Goal: Task Accomplishment & Management: Manage account settings

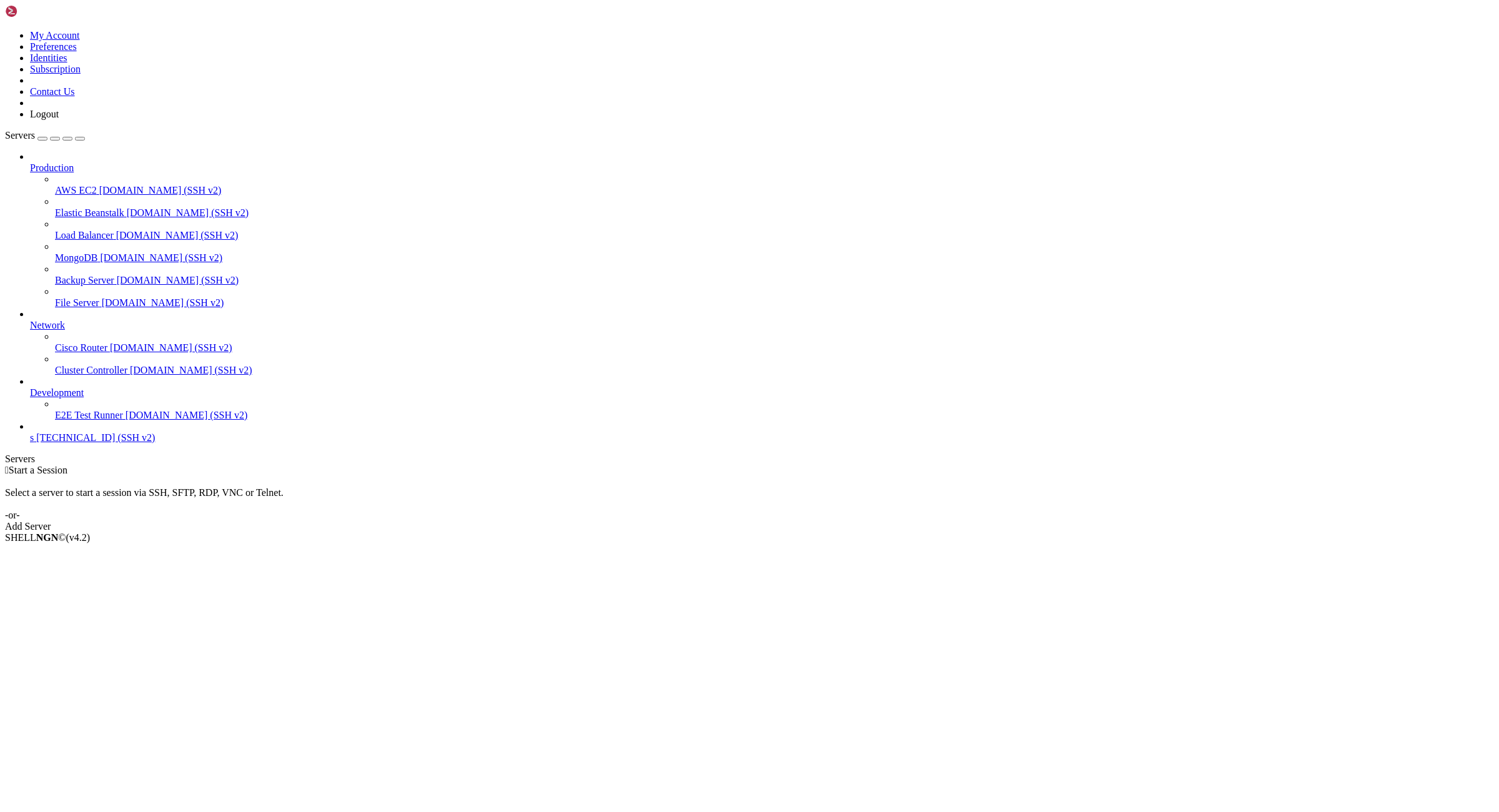
click at [104, 443] on span "[TECHNICAL_ID] (SSH v2)" at bounding box center [95, 437] width 119 height 11
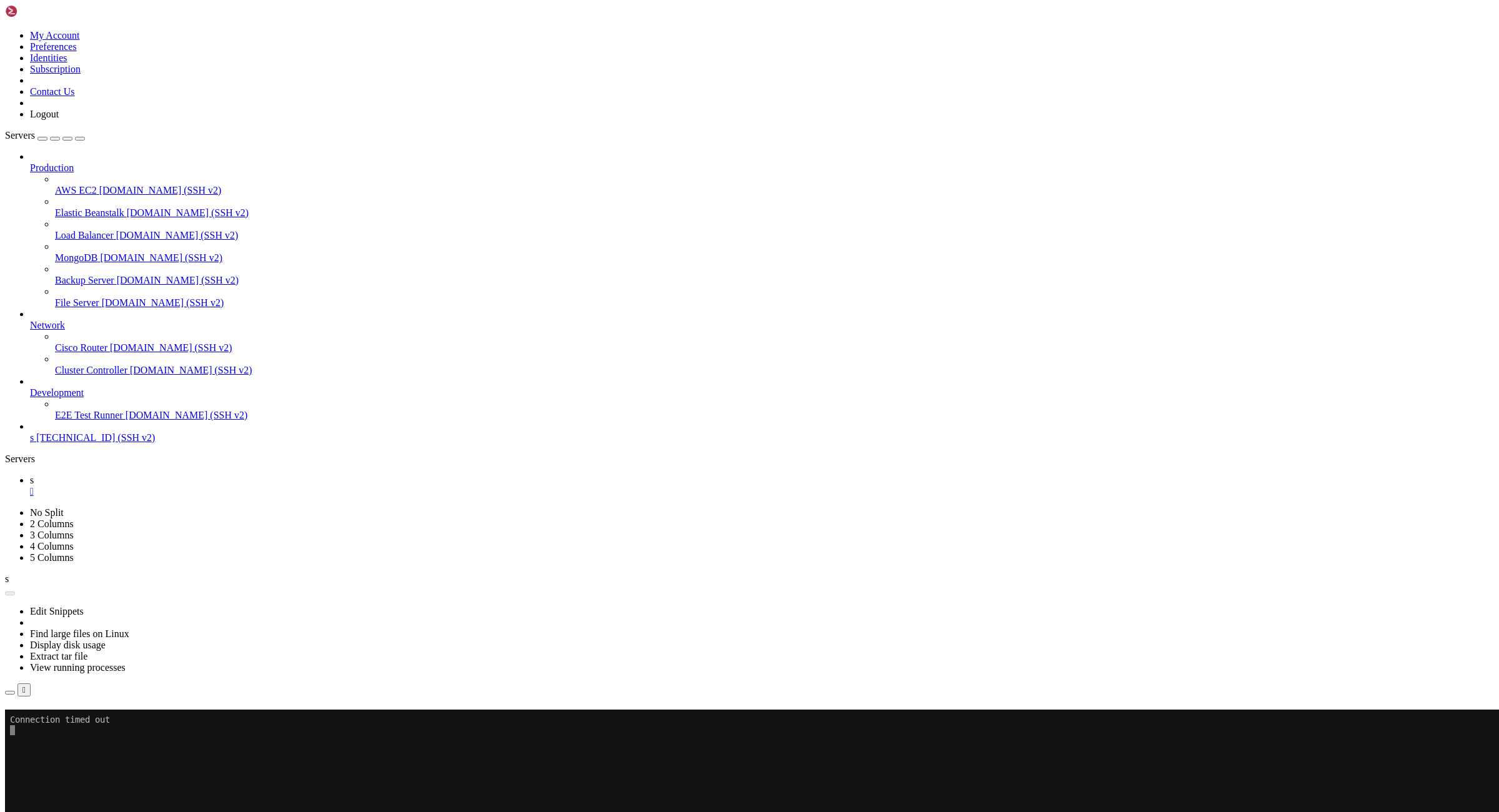
click at [55, 721] on button "Reconnect" at bounding box center [30, 727] width 50 height 13
click at [192, 486] on div "" at bounding box center [762, 491] width 1464 height 11
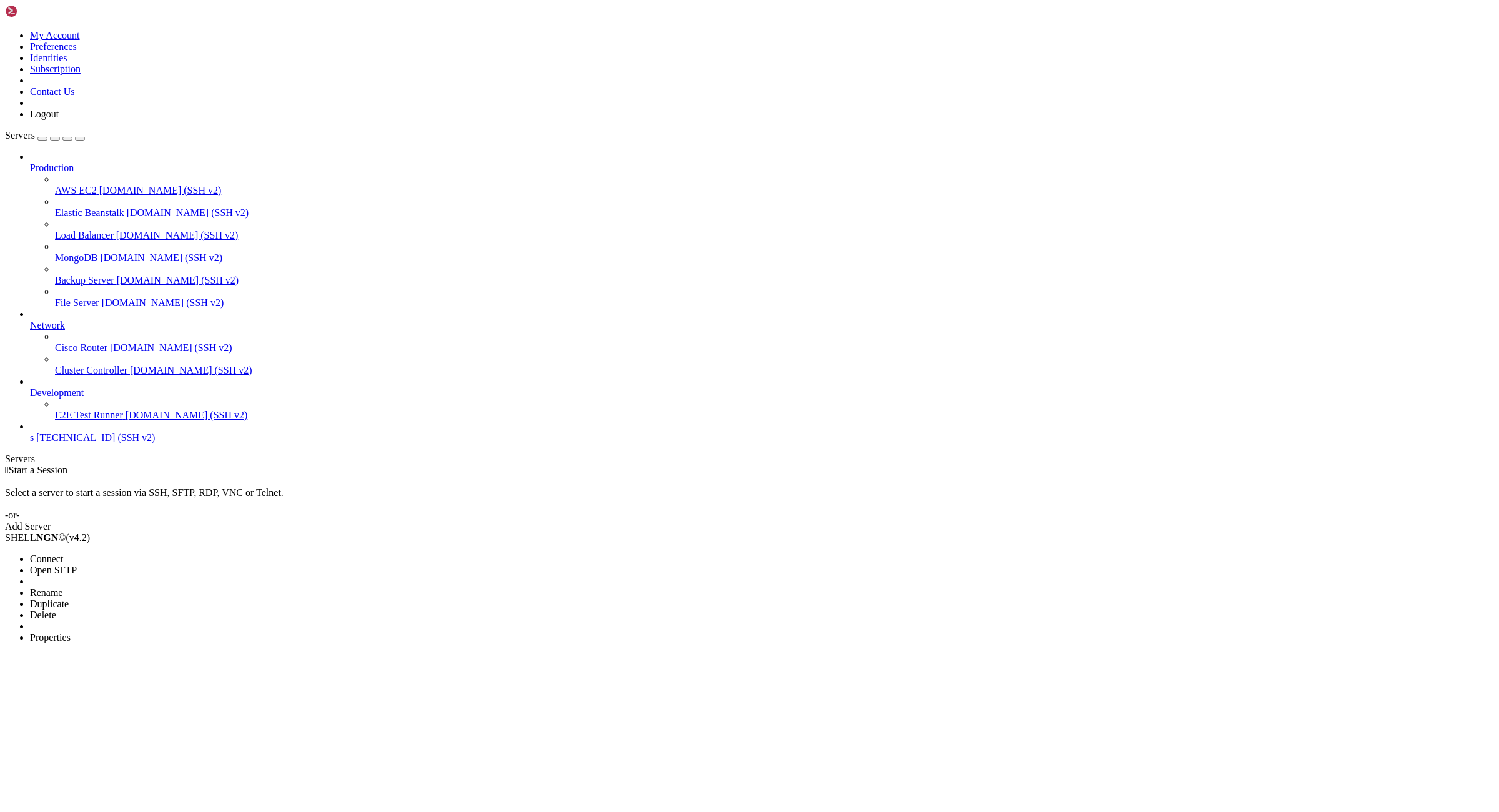
click at [144, 632] on li "Properties" at bounding box center [87, 637] width 114 height 11
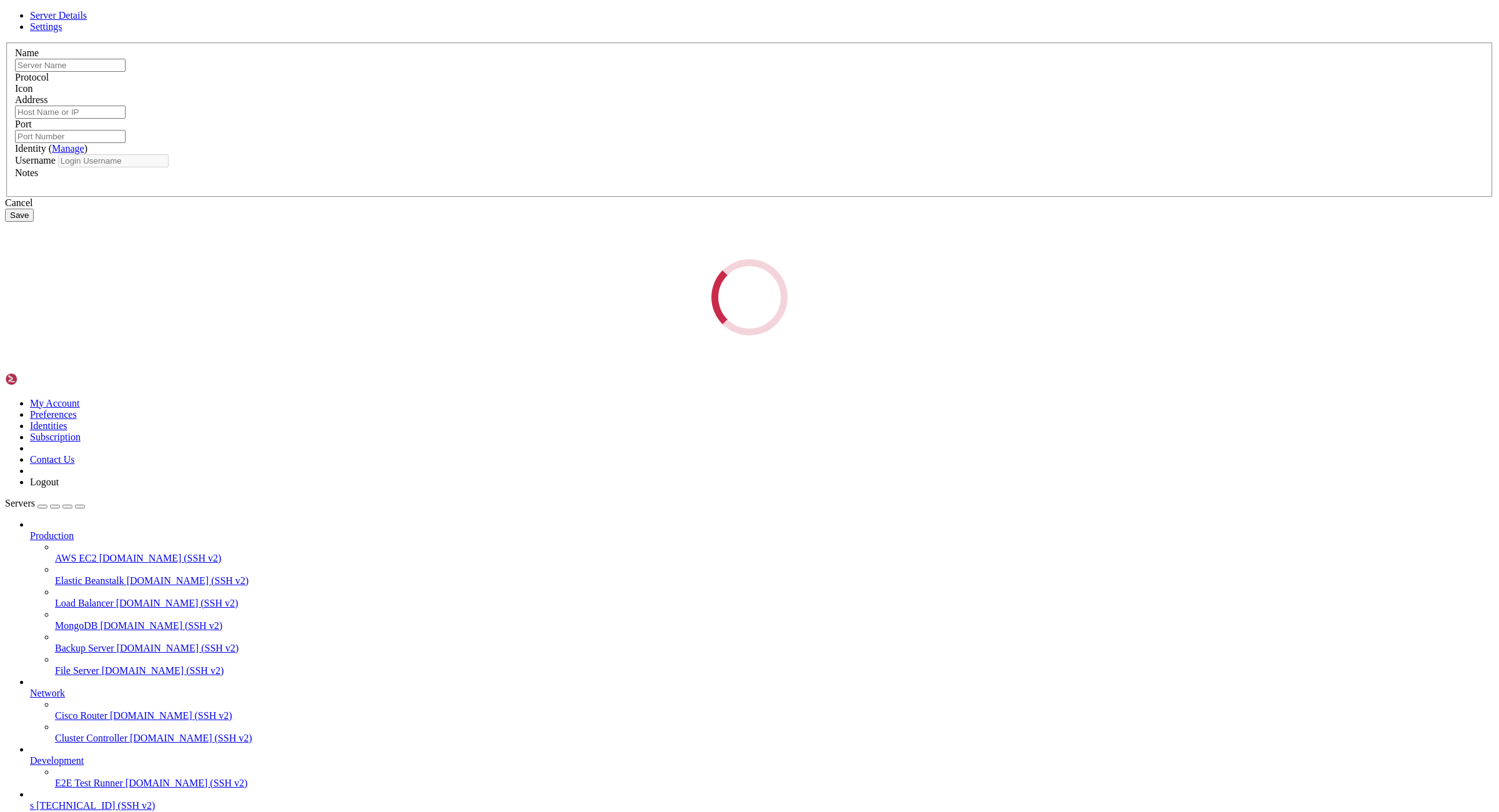
type input "s"
type input "[TECHNICAL_ID]"
type input "22"
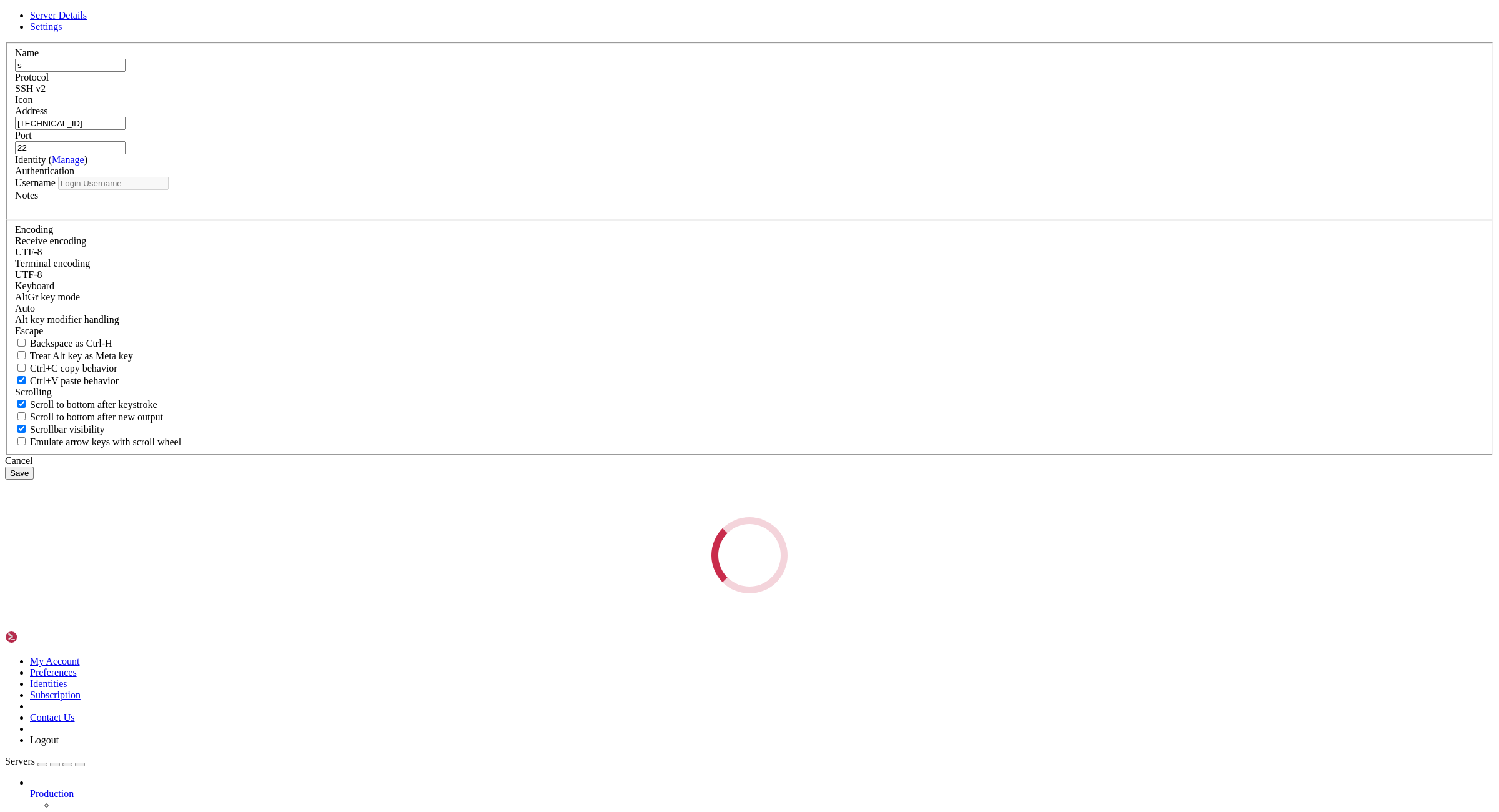
type input "root"
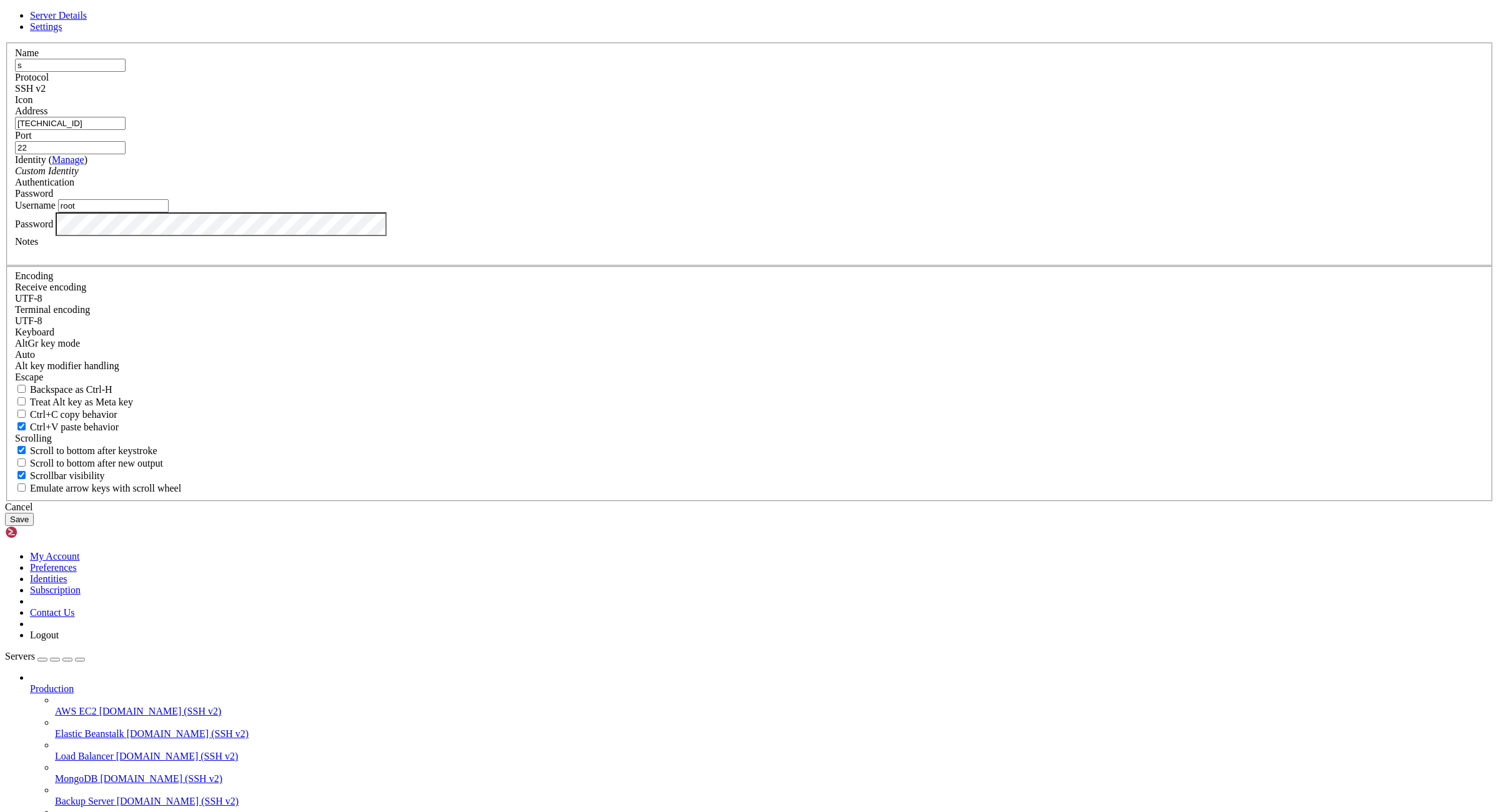
click at [642, 130] on div "Address [TECHNICAL_ID]" at bounding box center [749, 118] width 1469 height 25
click at [125, 130] on input "[TECHNICAL_ID]" at bounding box center [70, 123] width 110 height 13
paste input "[TECHNICAL_ID]"
type input "[TECHNICAL_ID]"
click at [34, 526] on button "Save" at bounding box center [19, 519] width 29 height 13
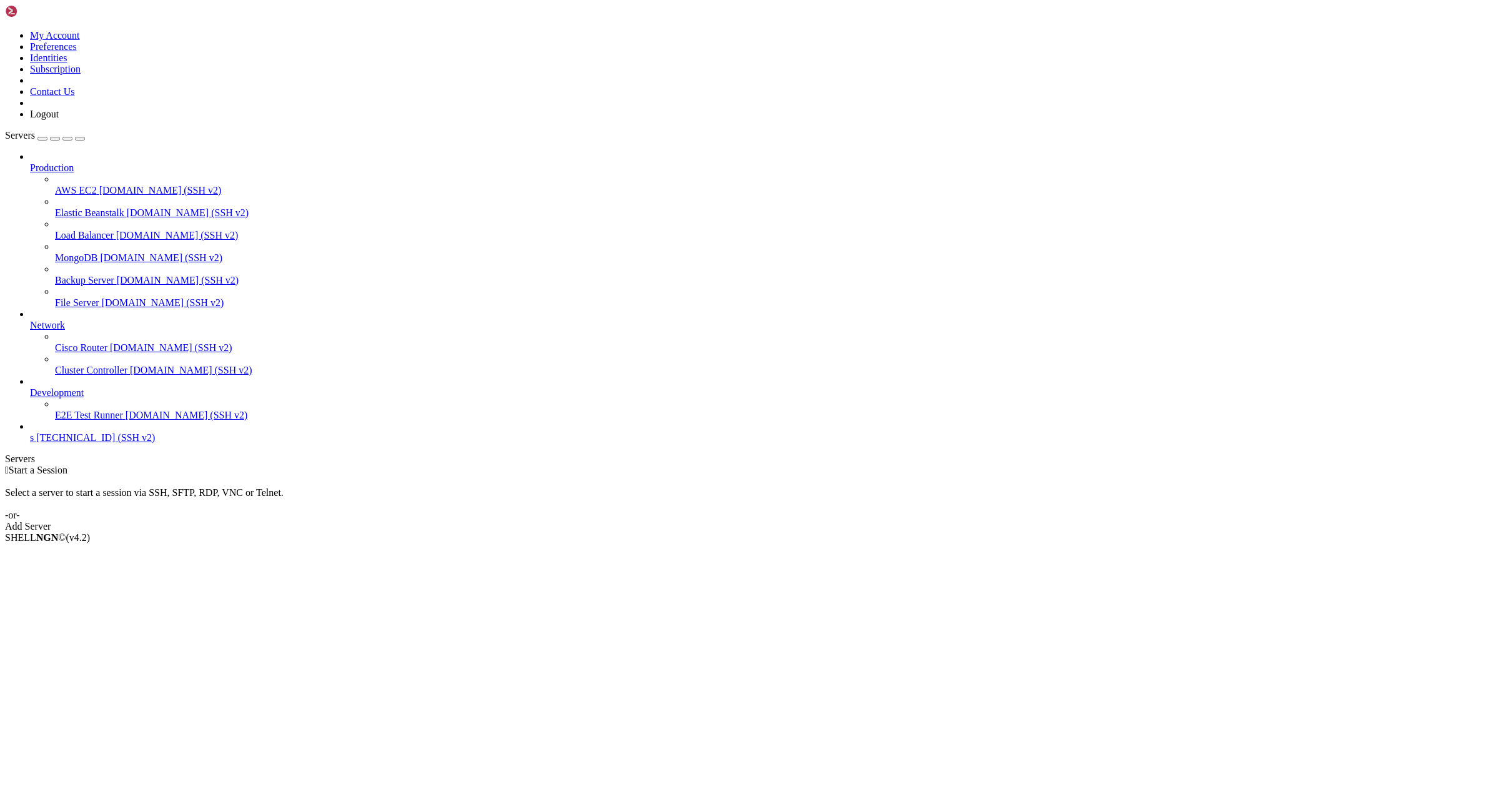
click at [103, 443] on span "[TECHNICAL_ID] (SSH v2)" at bounding box center [95, 437] width 119 height 11
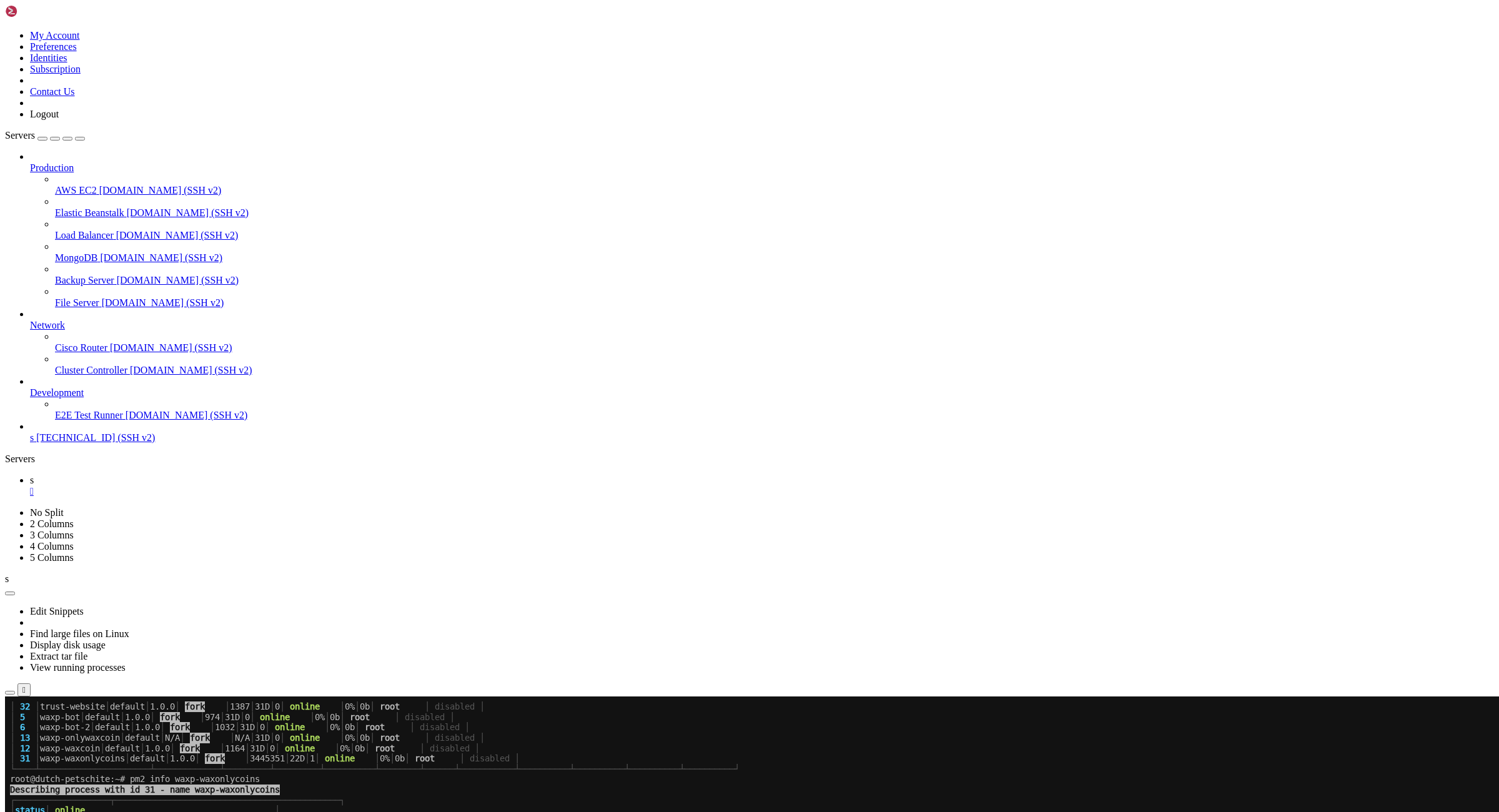
scroll to position [540, 0]
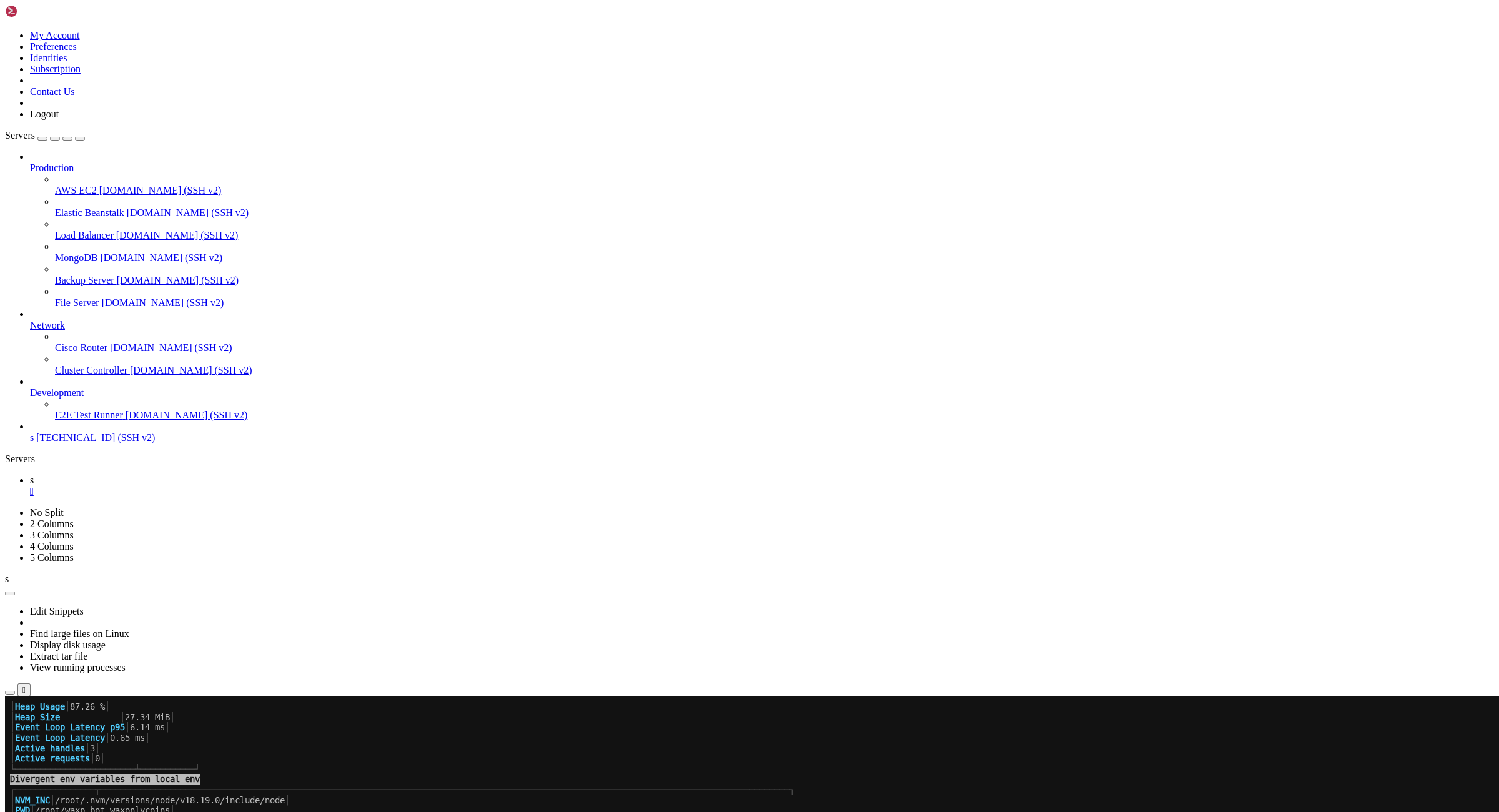
scroll to position [1007, 0]
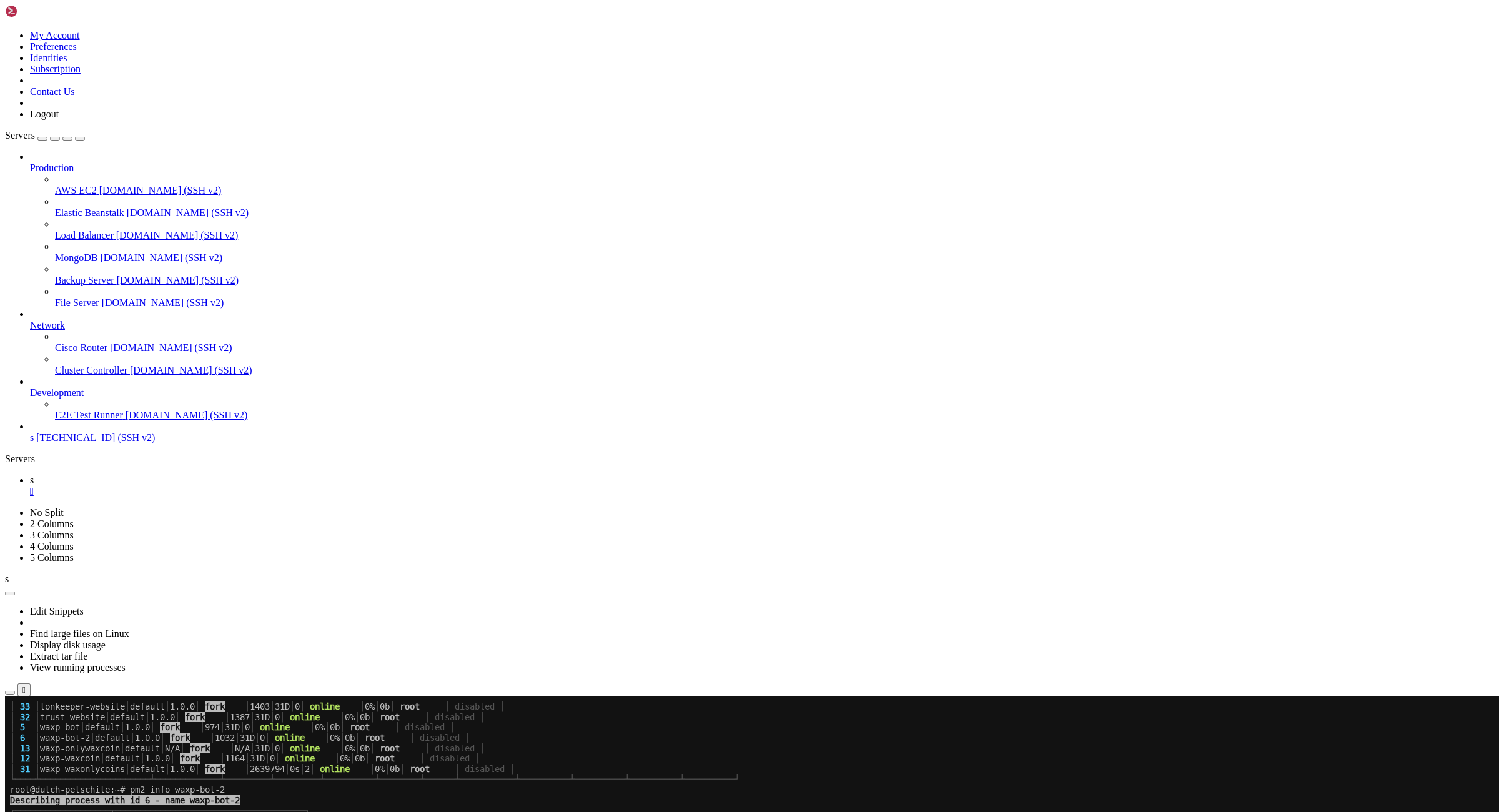
scroll to position [1640, 0]
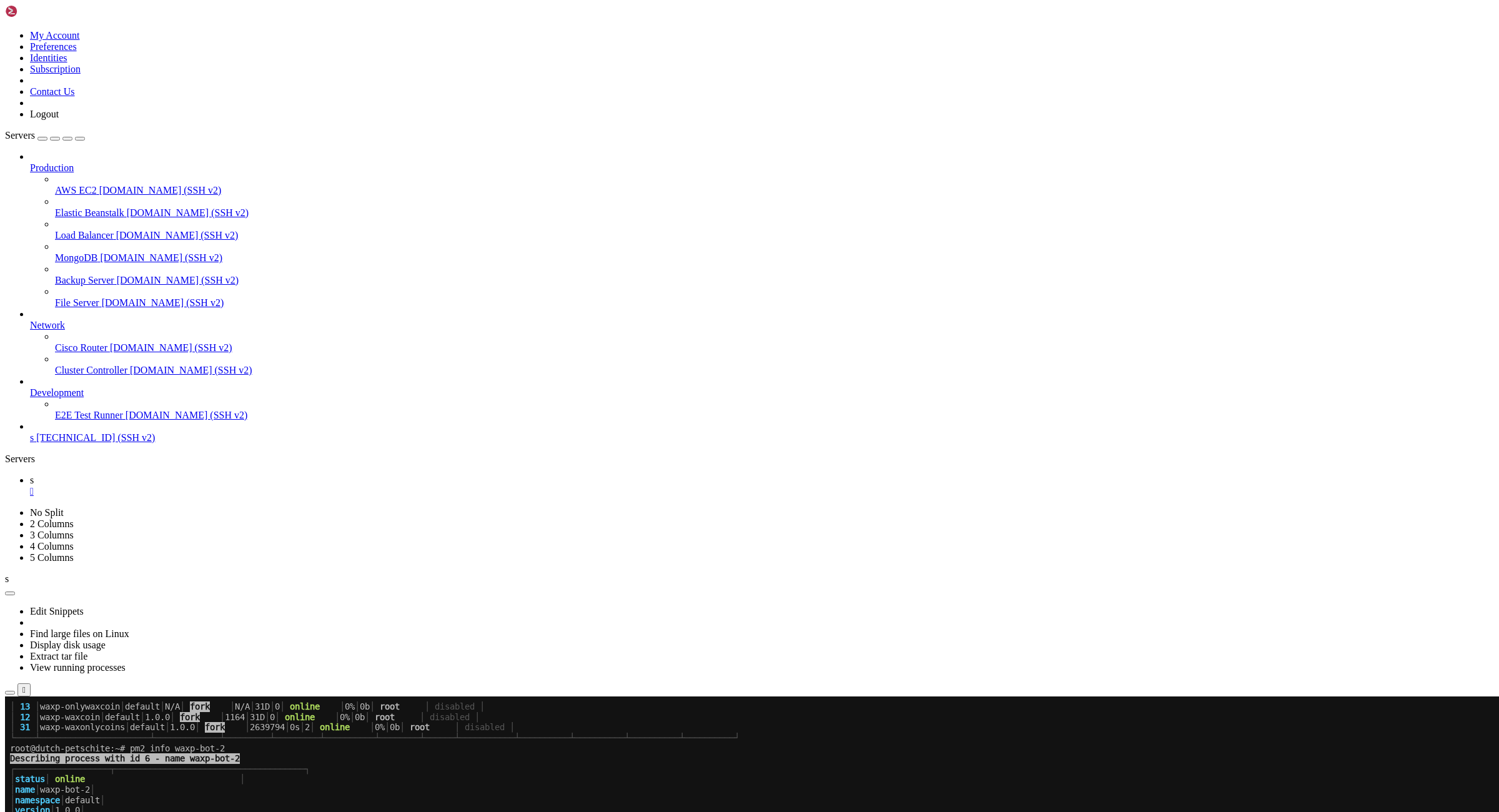
scroll to position [2108, 0]
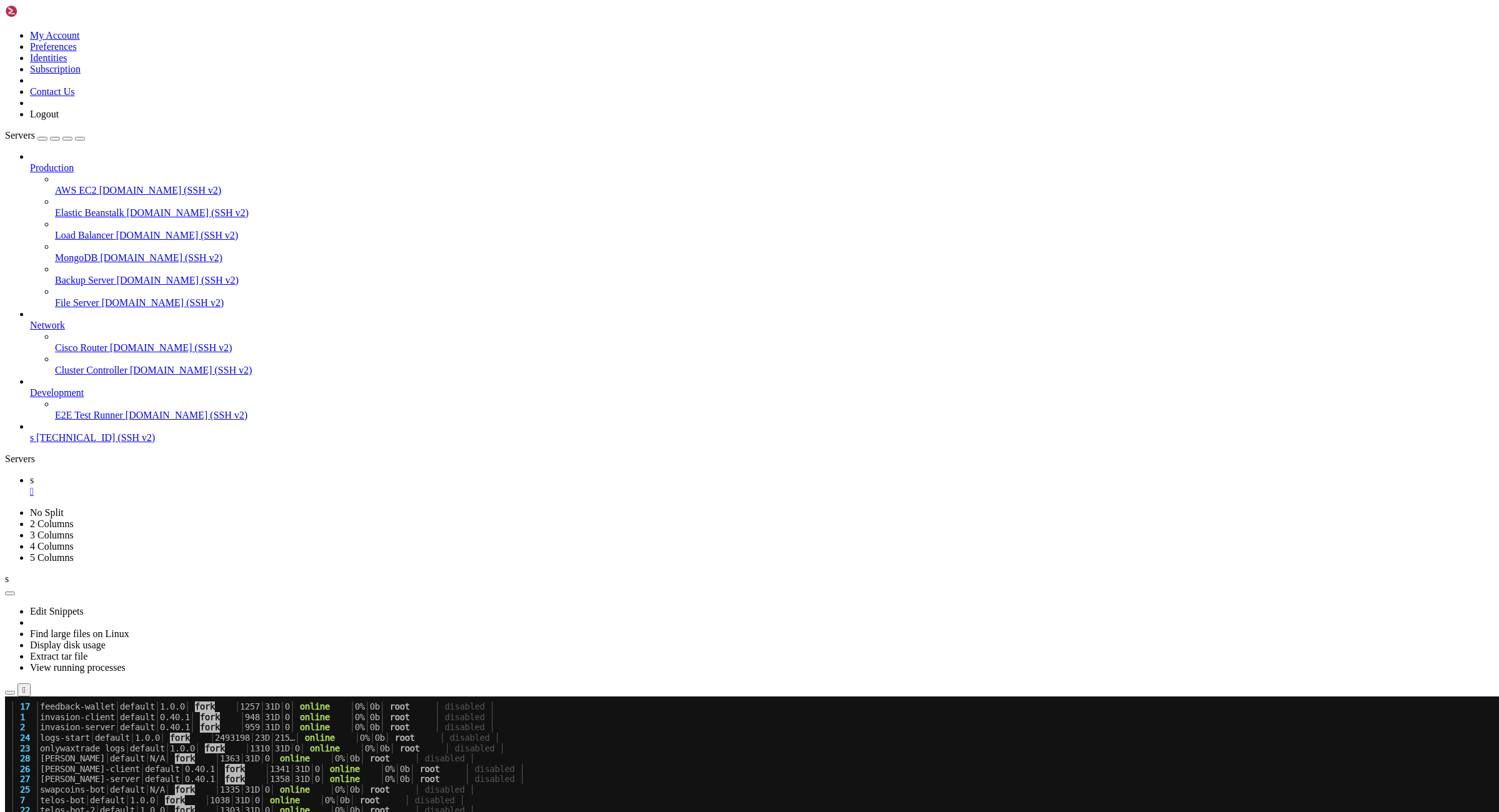
scroll to position [2606, 0]
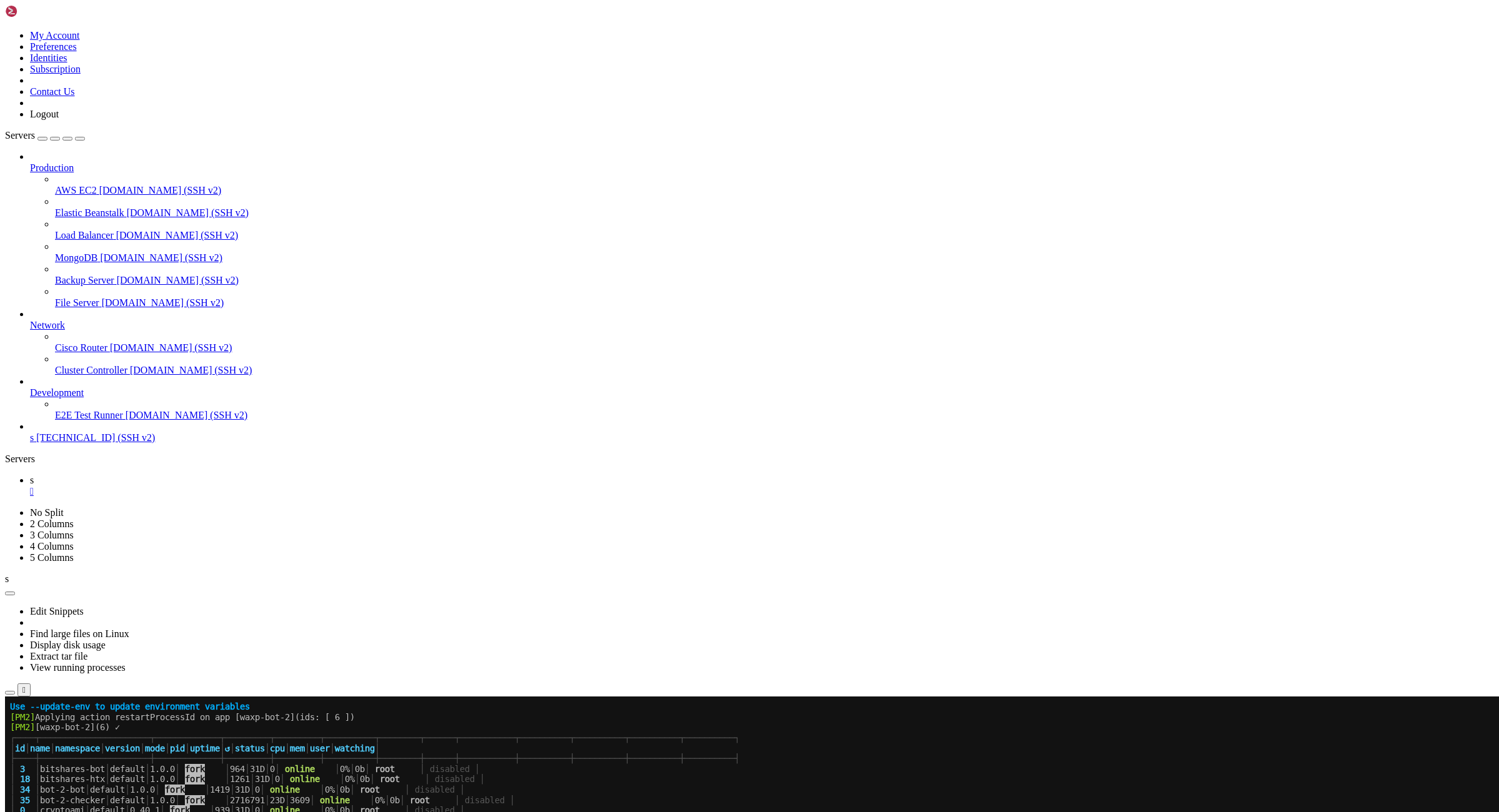
scroll to position [3240, 0]
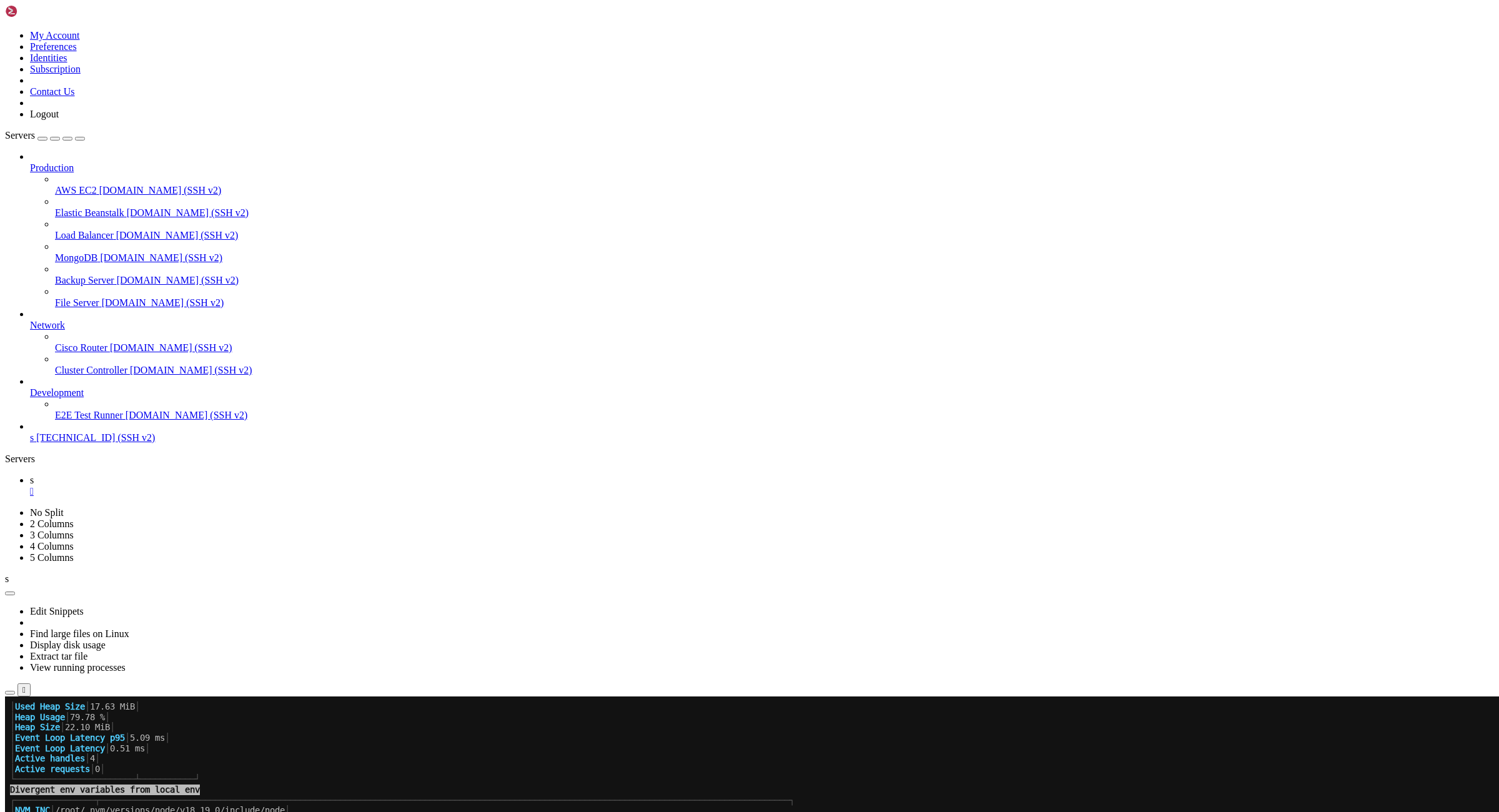
scroll to position [3707, 0]
click at [193, 486] on div "" at bounding box center [762, 491] width 1464 height 11
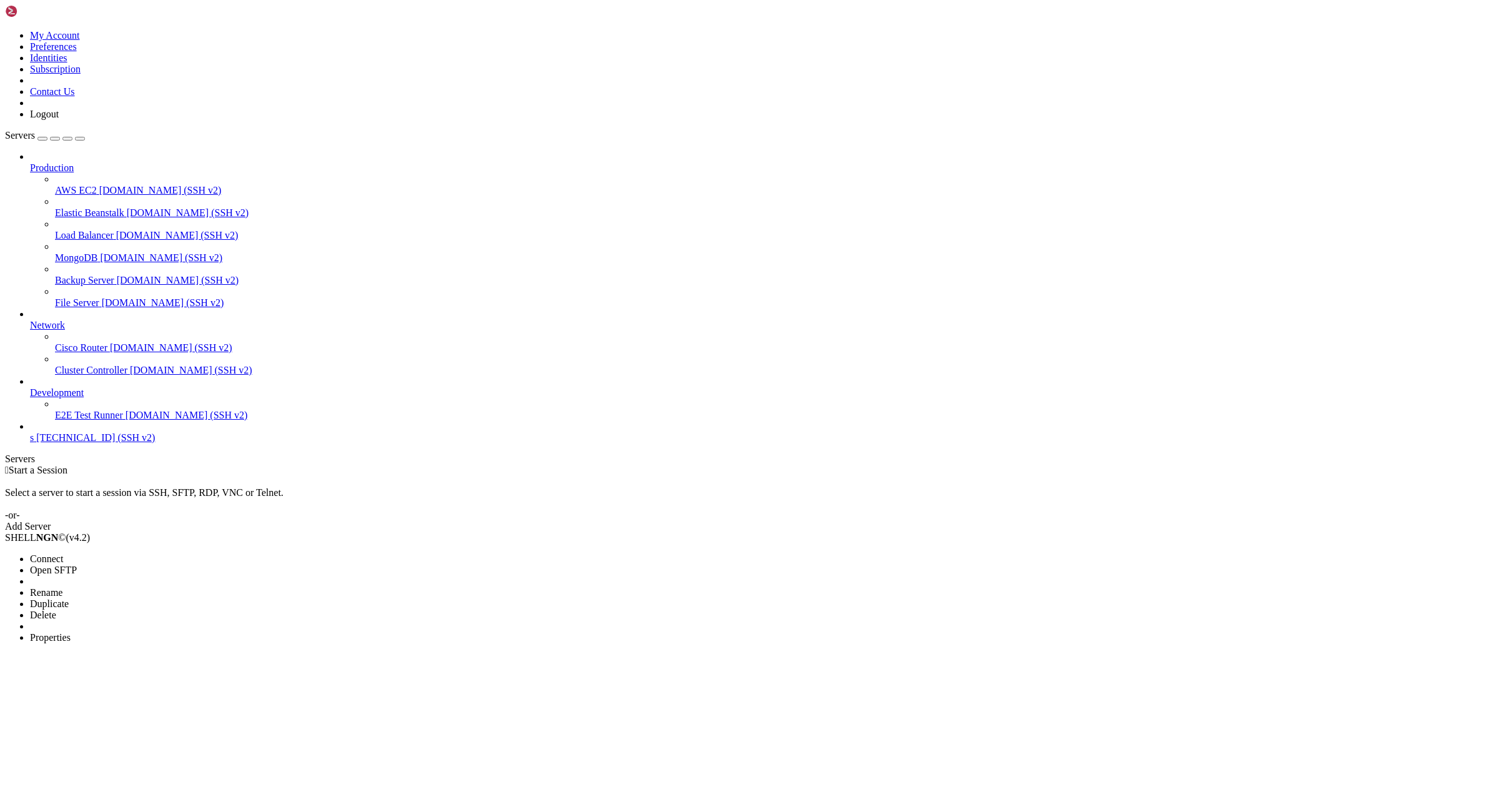
click at [70, 632] on span "Properties" at bounding box center [51, 637] width 41 height 11
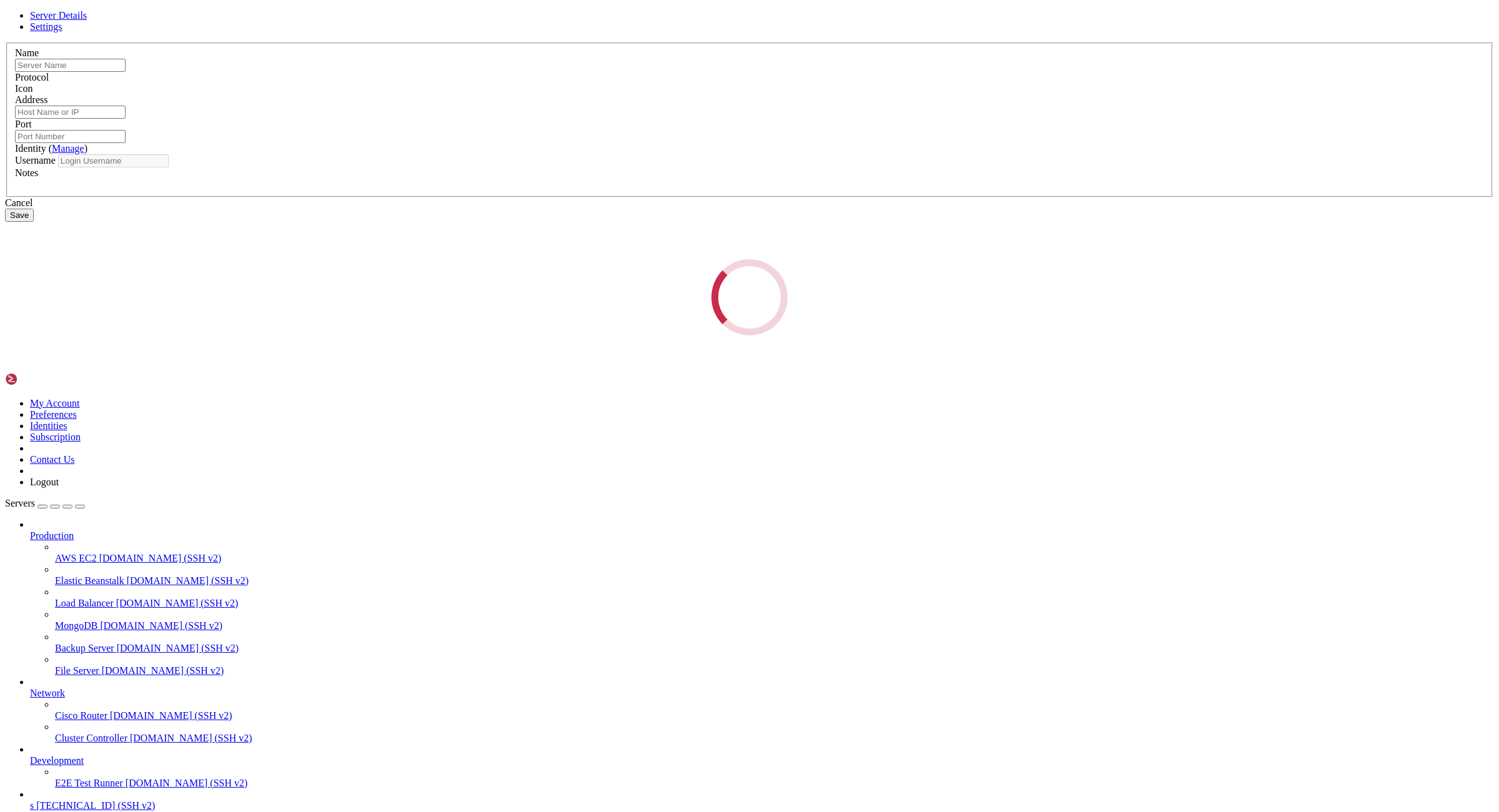
type input "s"
type input "[TECHNICAL_ID]"
type input "22"
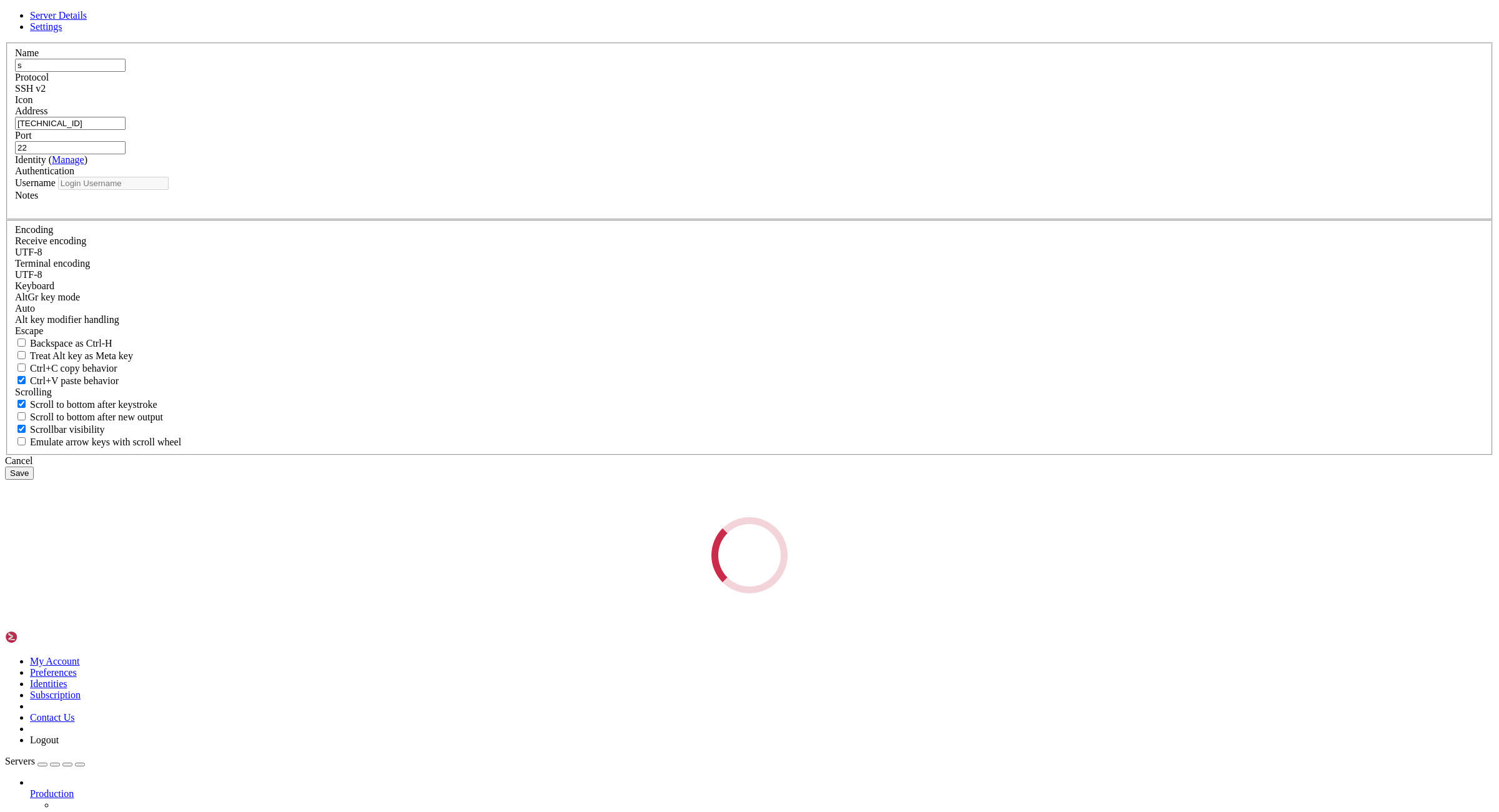
type input "root"
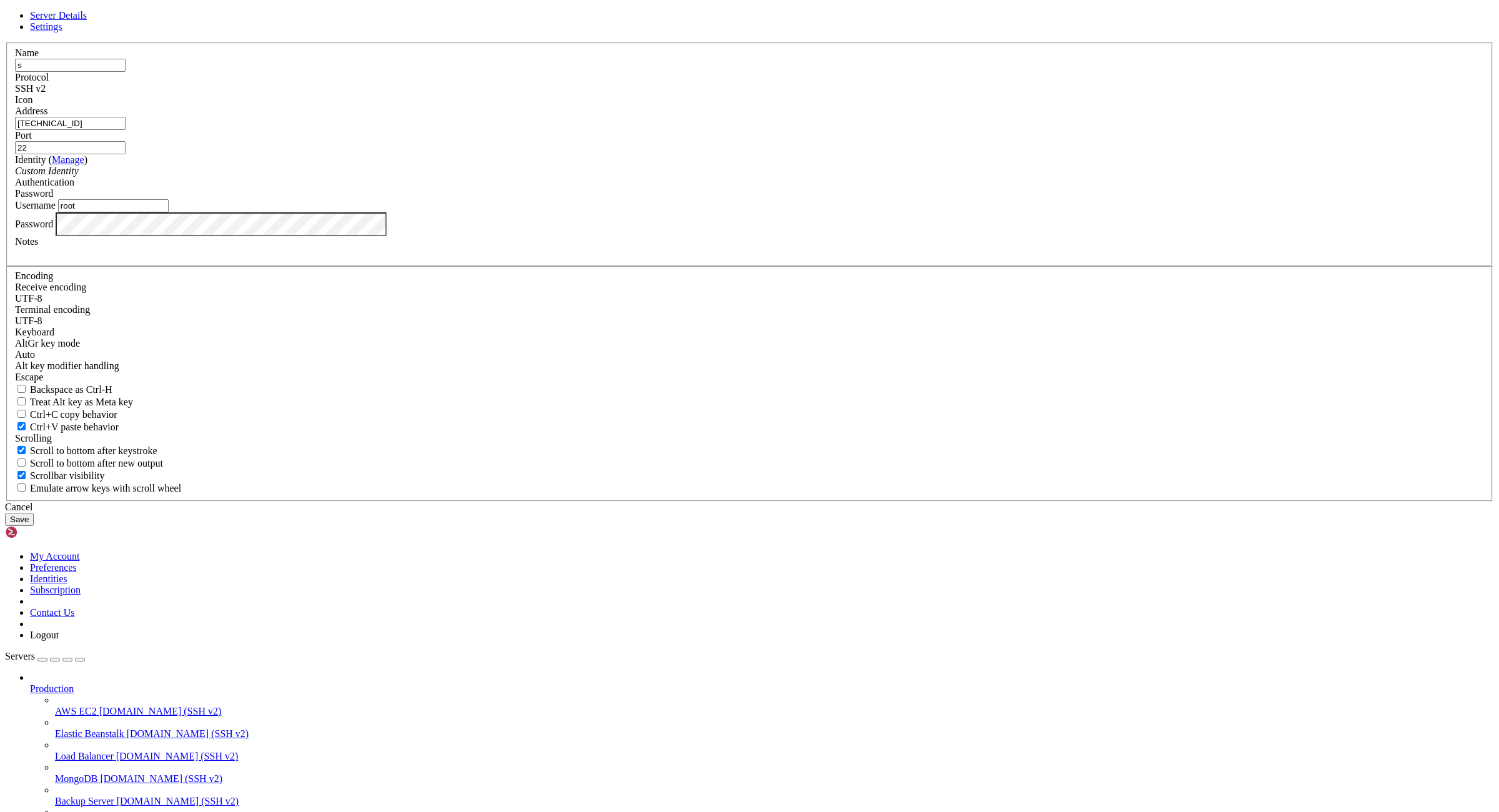
click at [125, 72] on input "s" at bounding box center [70, 65] width 110 height 13
click at [683, 130] on div "Address [TECHNICAL_ID]" at bounding box center [749, 118] width 1469 height 25
click at [125, 130] on input "[TECHNICAL_ID]" at bounding box center [70, 123] width 110 height 13
paste input "[TECHNICAL_ID]"
type input "[TECHNICAL_ID]"
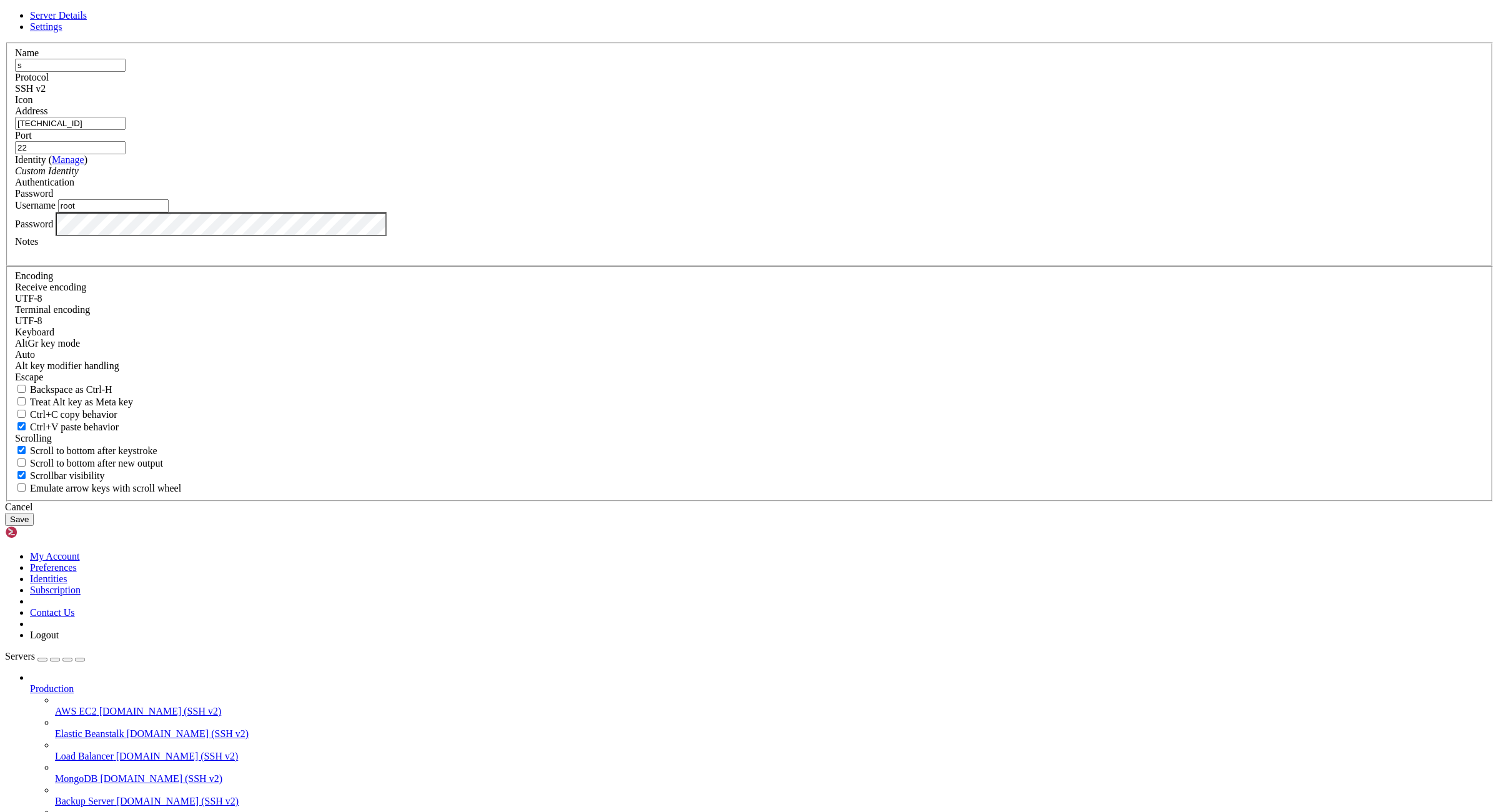
click at [34, 526] on button "Save" at bounding box center [19, 519] width 29 height 13
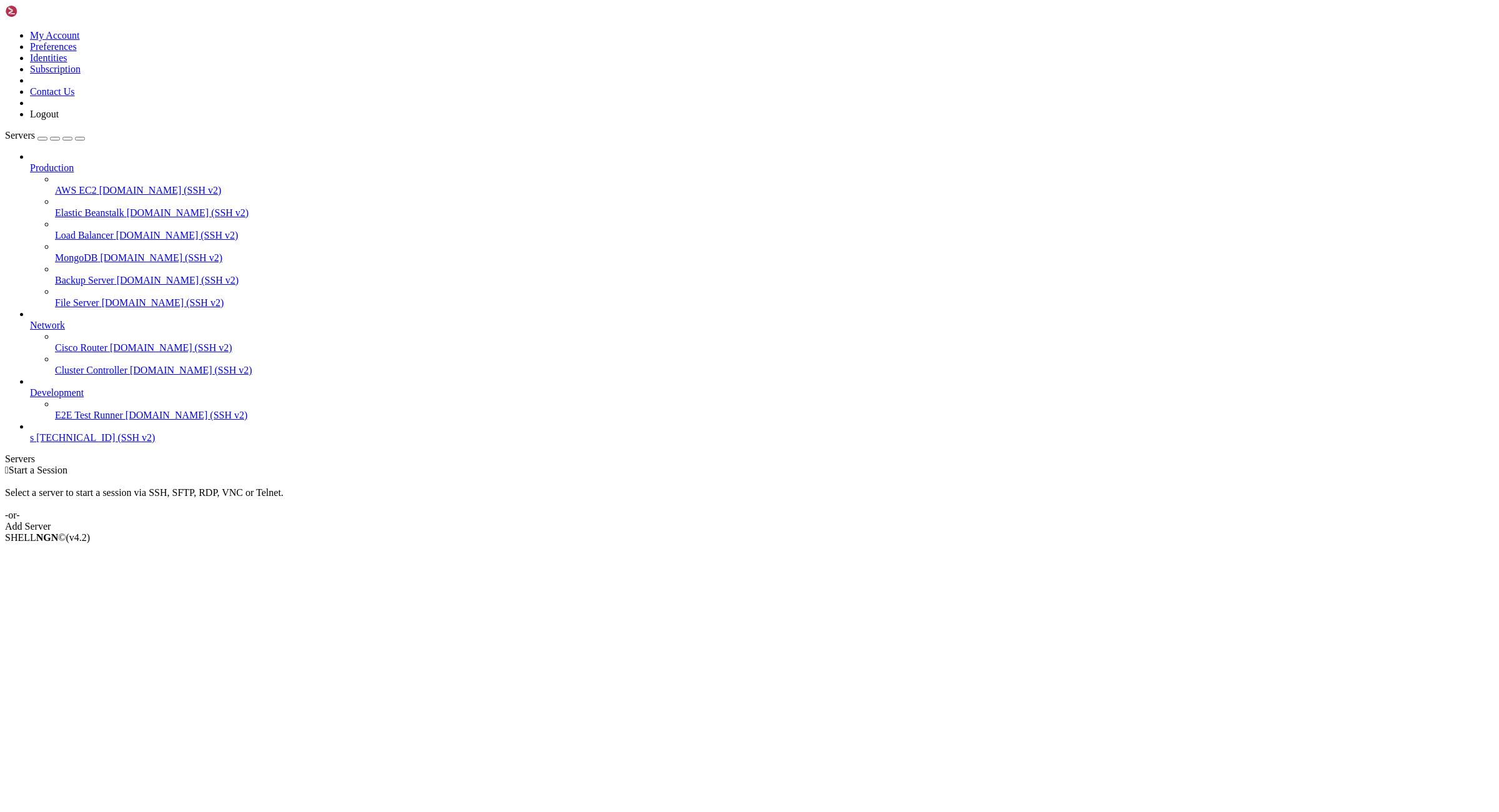
click at [34, 443] on span "s" at bounding box center [32, 437] width 4 height 11
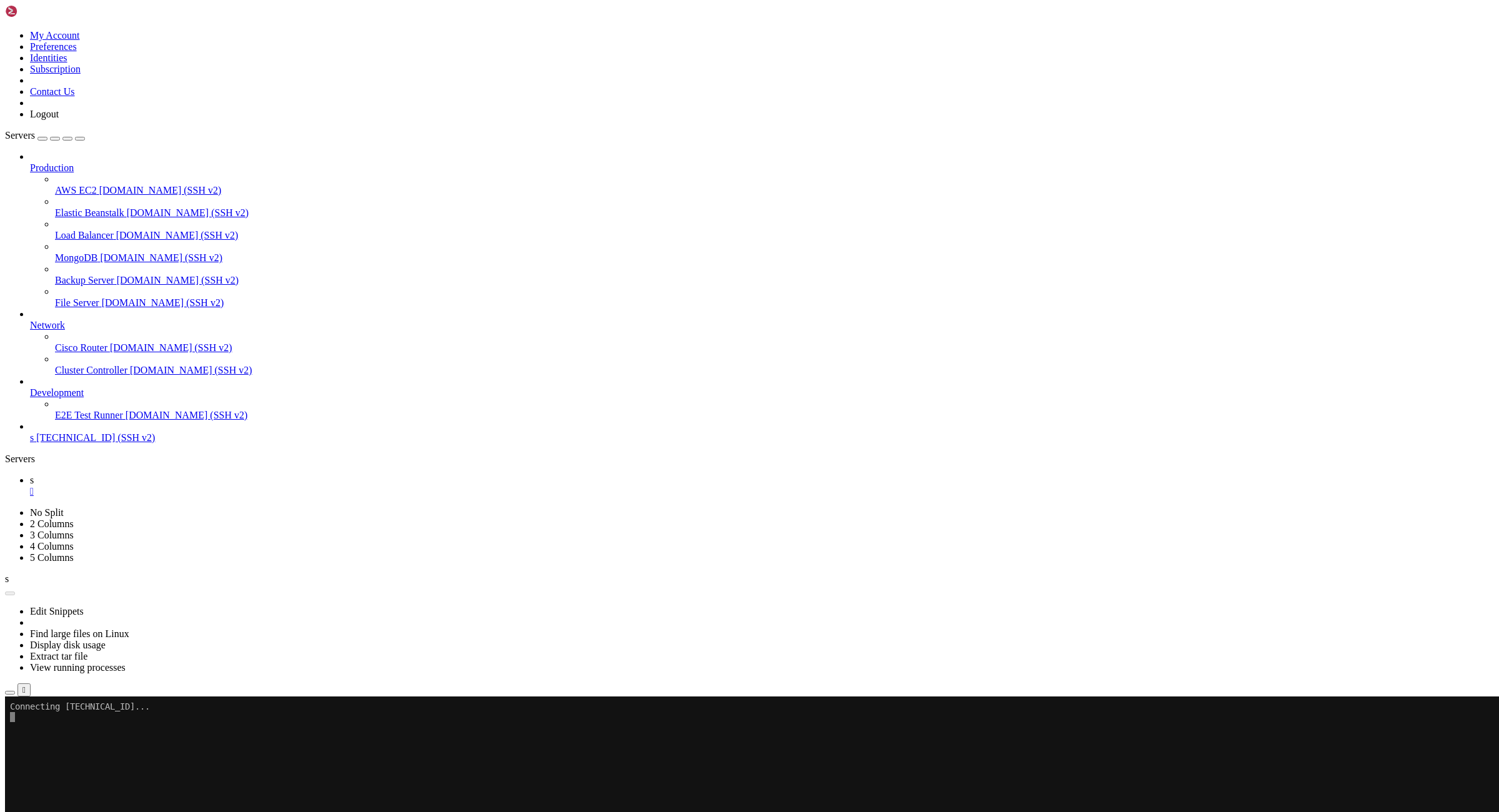
scroll to position [0, 0]
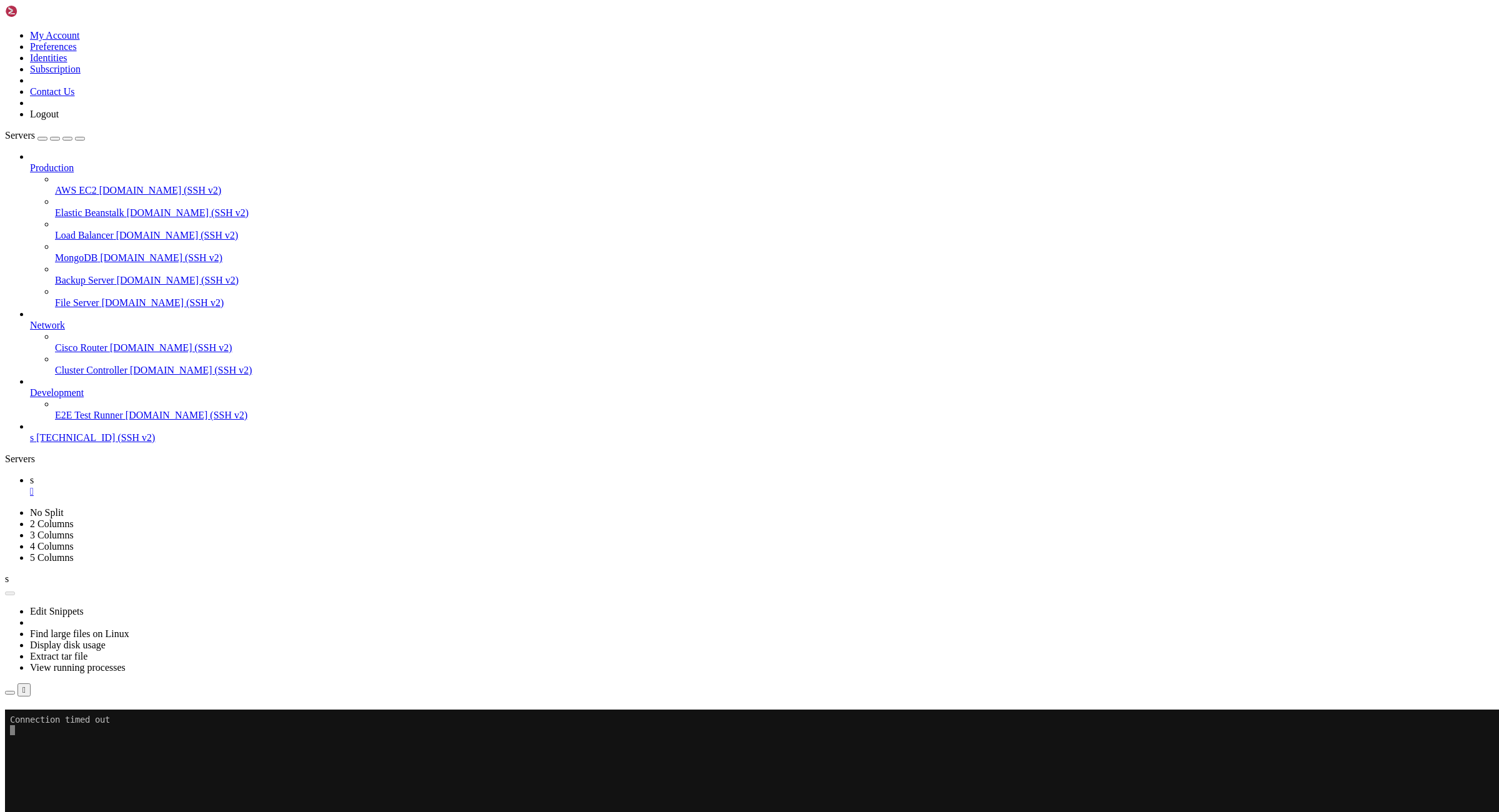
click at [55, 721] on button "Reconnect" at bounding box center [30, 727] width 50 height 13
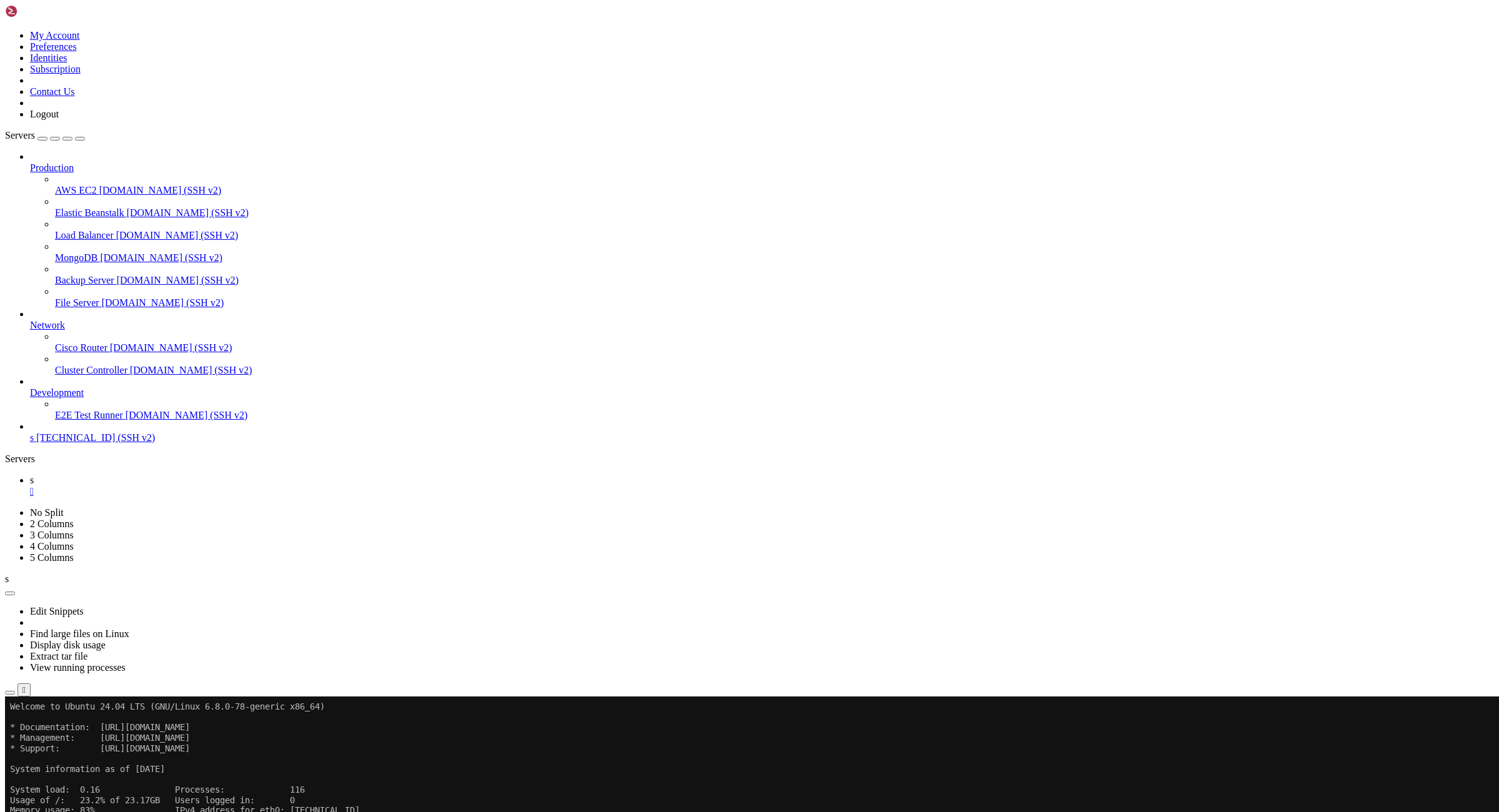
click at [193, 486] on div "" at bounding box center [762, 491] width 1464 height 11
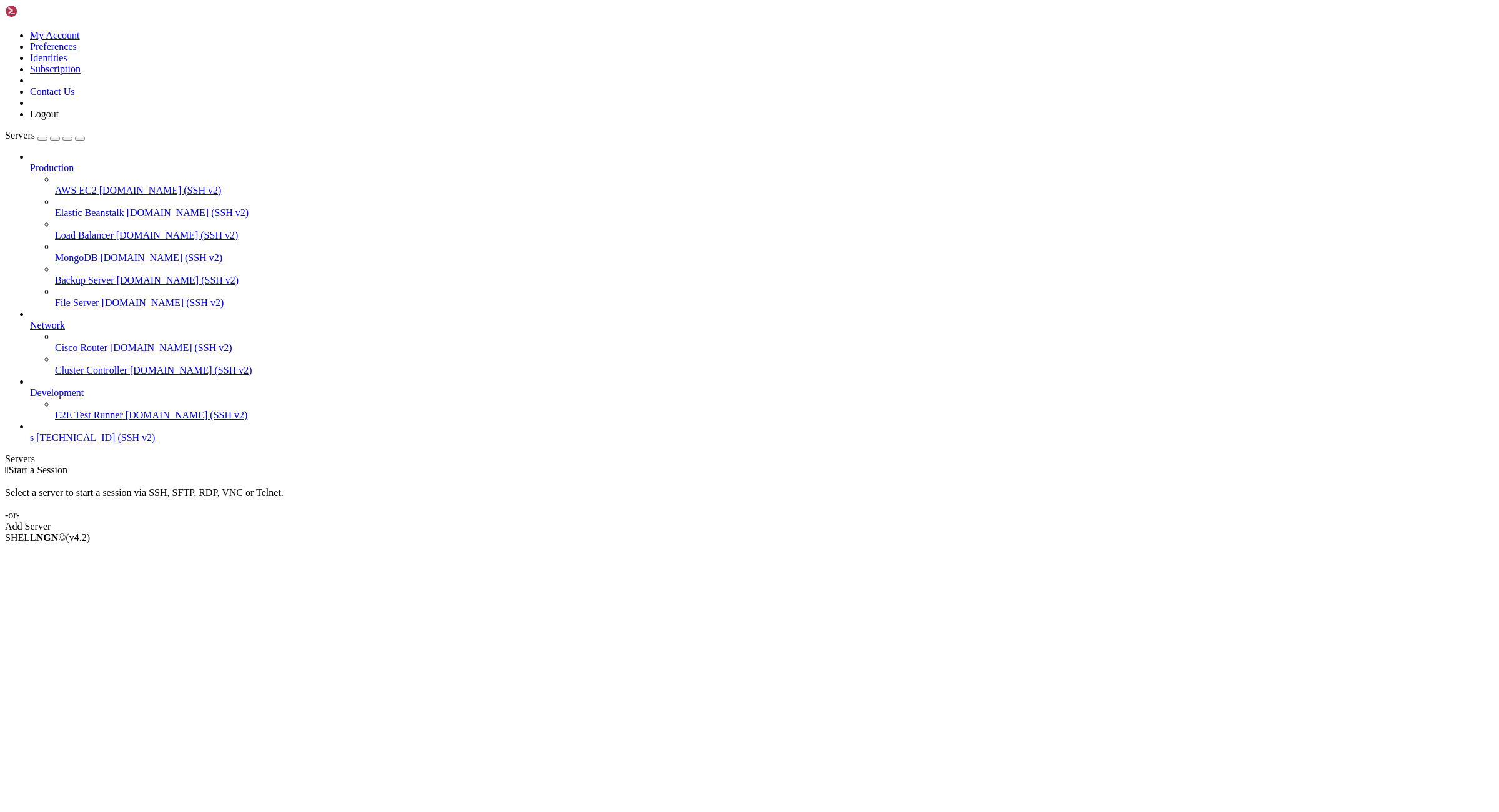
click at [34, 443] on span "s" at bounding box center [32, 437] width 4 height 11
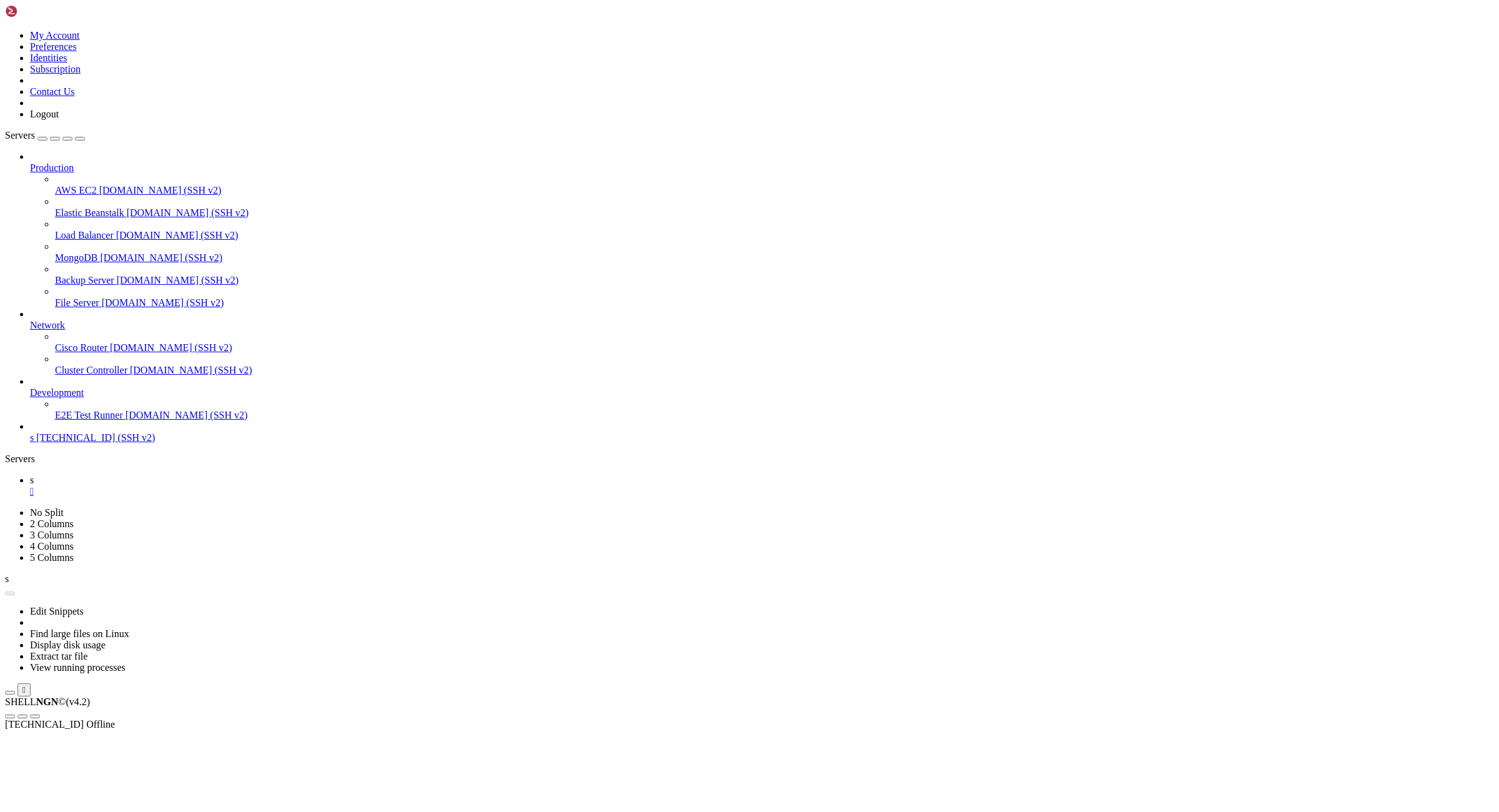
scroll to position [0, 0]
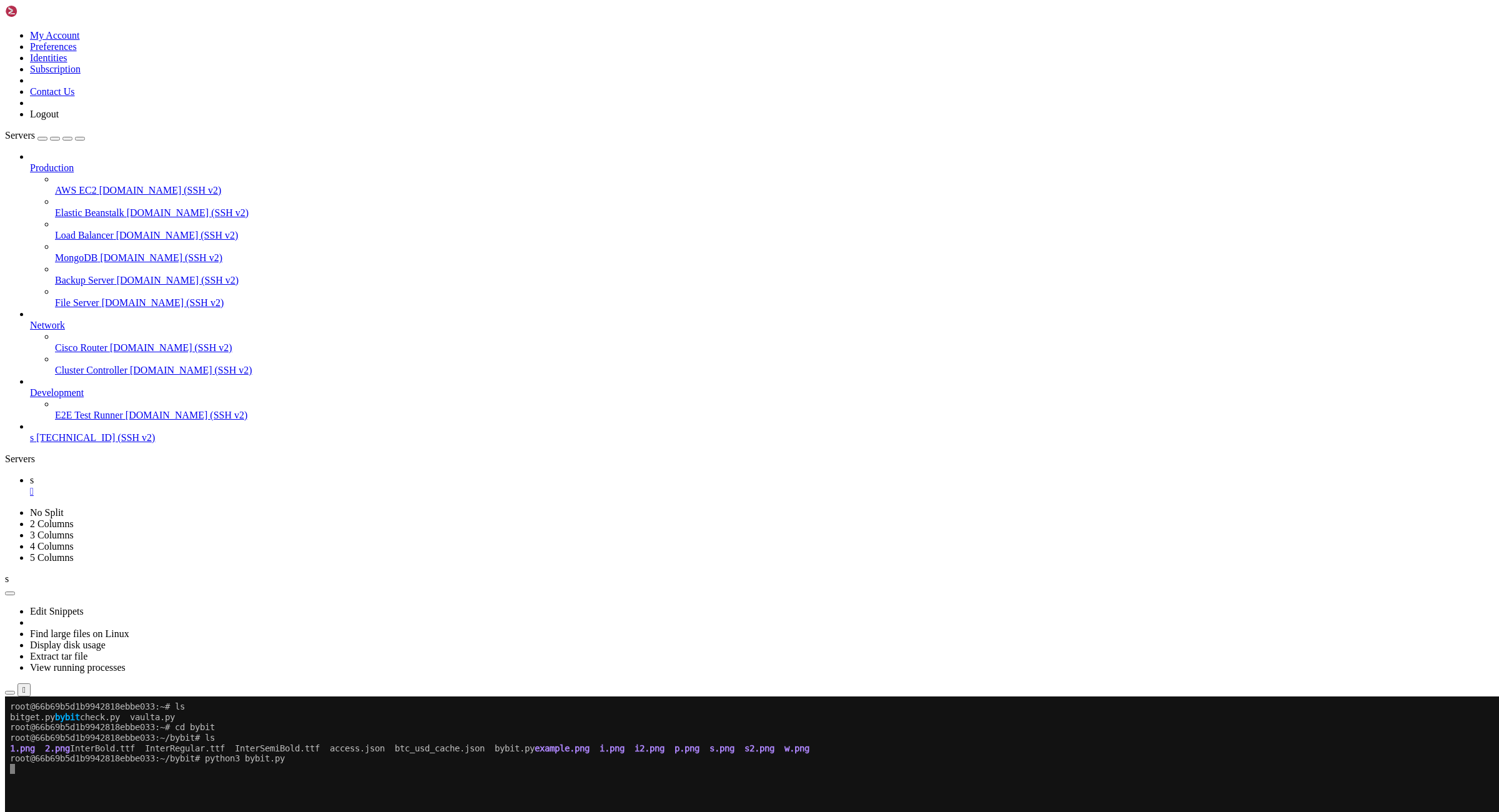
scroll to position [30, 0]
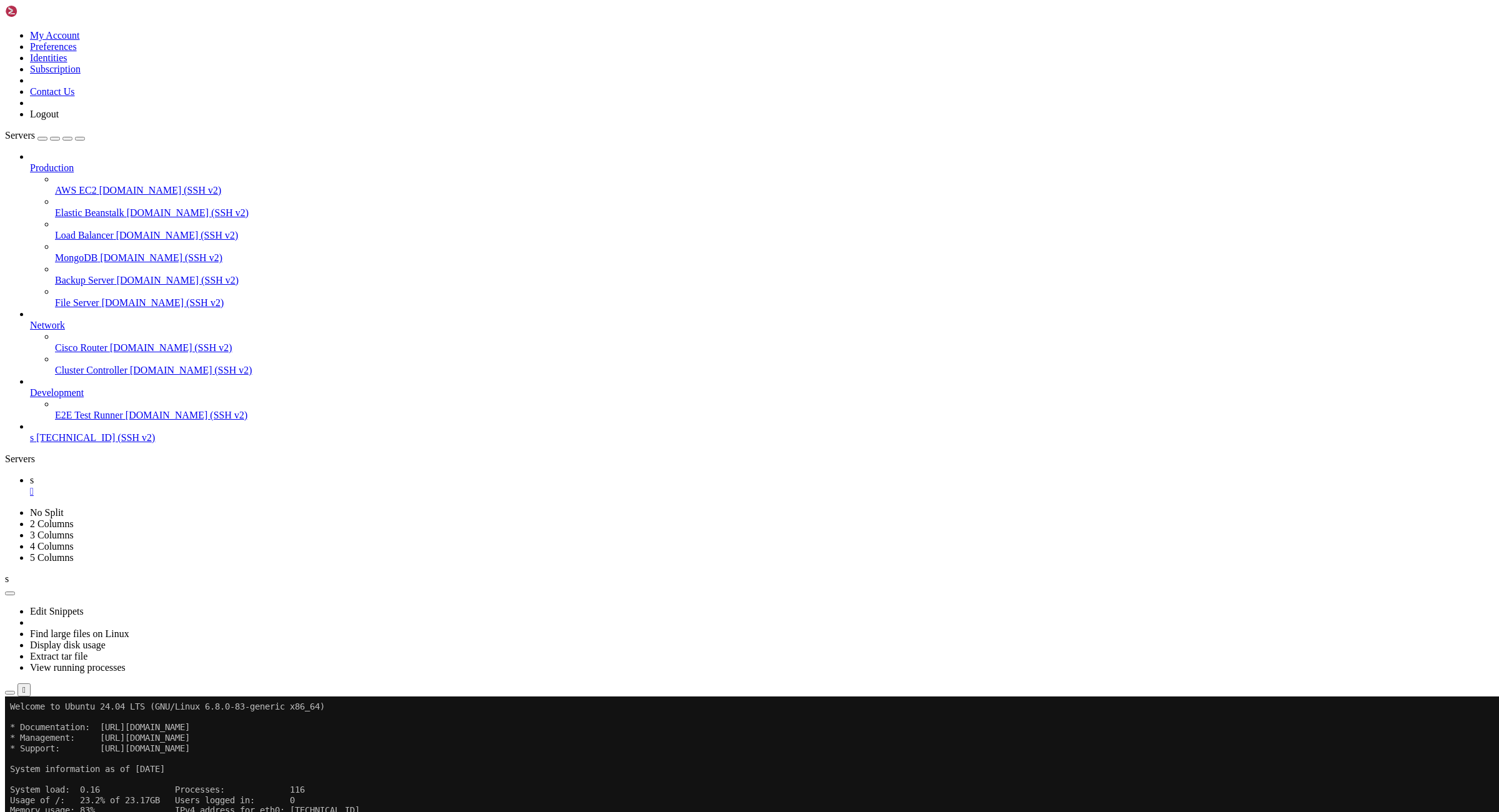
click at [194, 486] on div "" at bounding box center [762, 491] width 1464 height 11
